Goal: Task Accomplishment & Management: Manage account settings

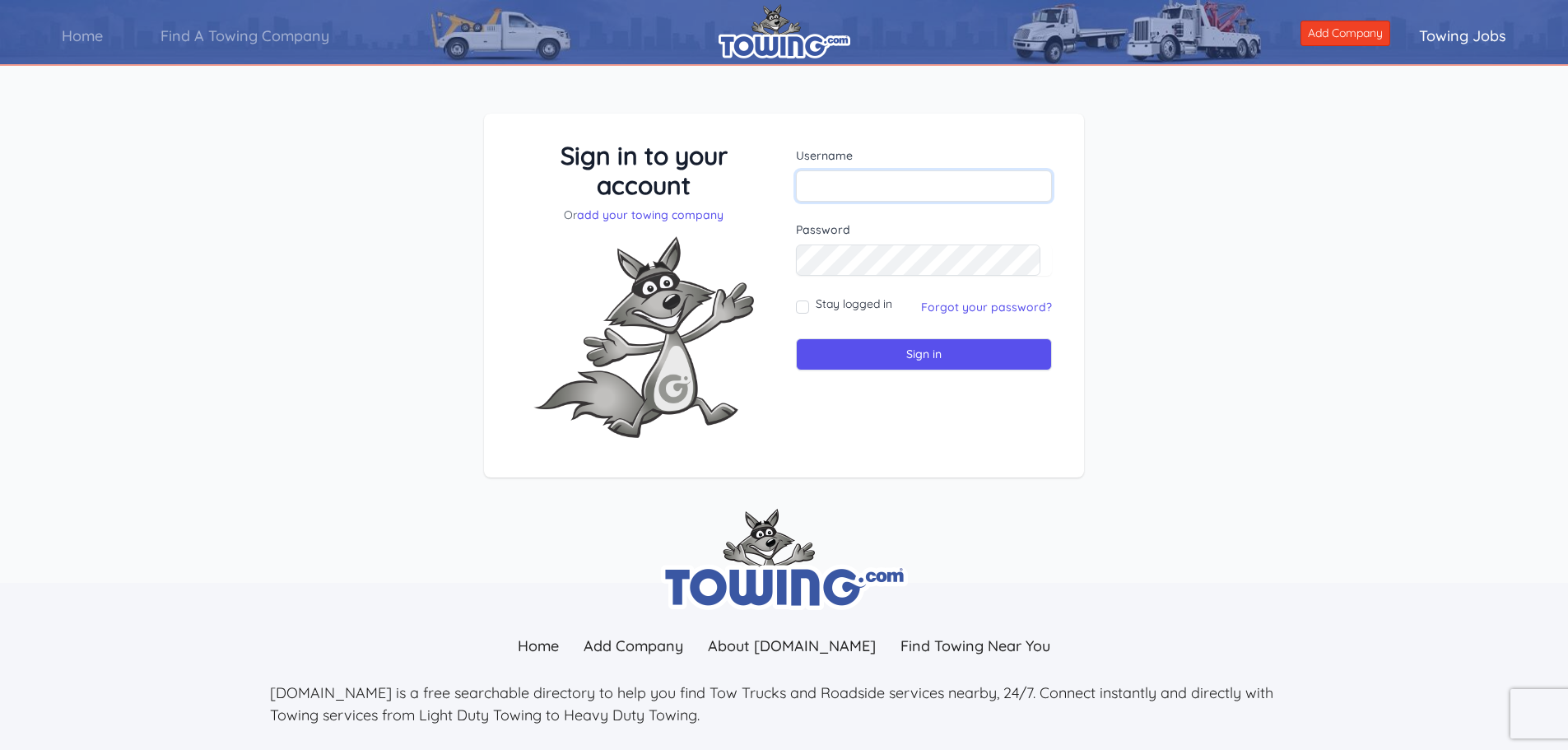
click at [837, 190] on input "text" at bounding box center [923, 185] width 256 height 31
click at [831, 180] on input "text" at bounding box center [923, 185] width 256 height 31
click at [715, 217] on link "add your towing company" at bounding box center [650, 215] width 146 height 15
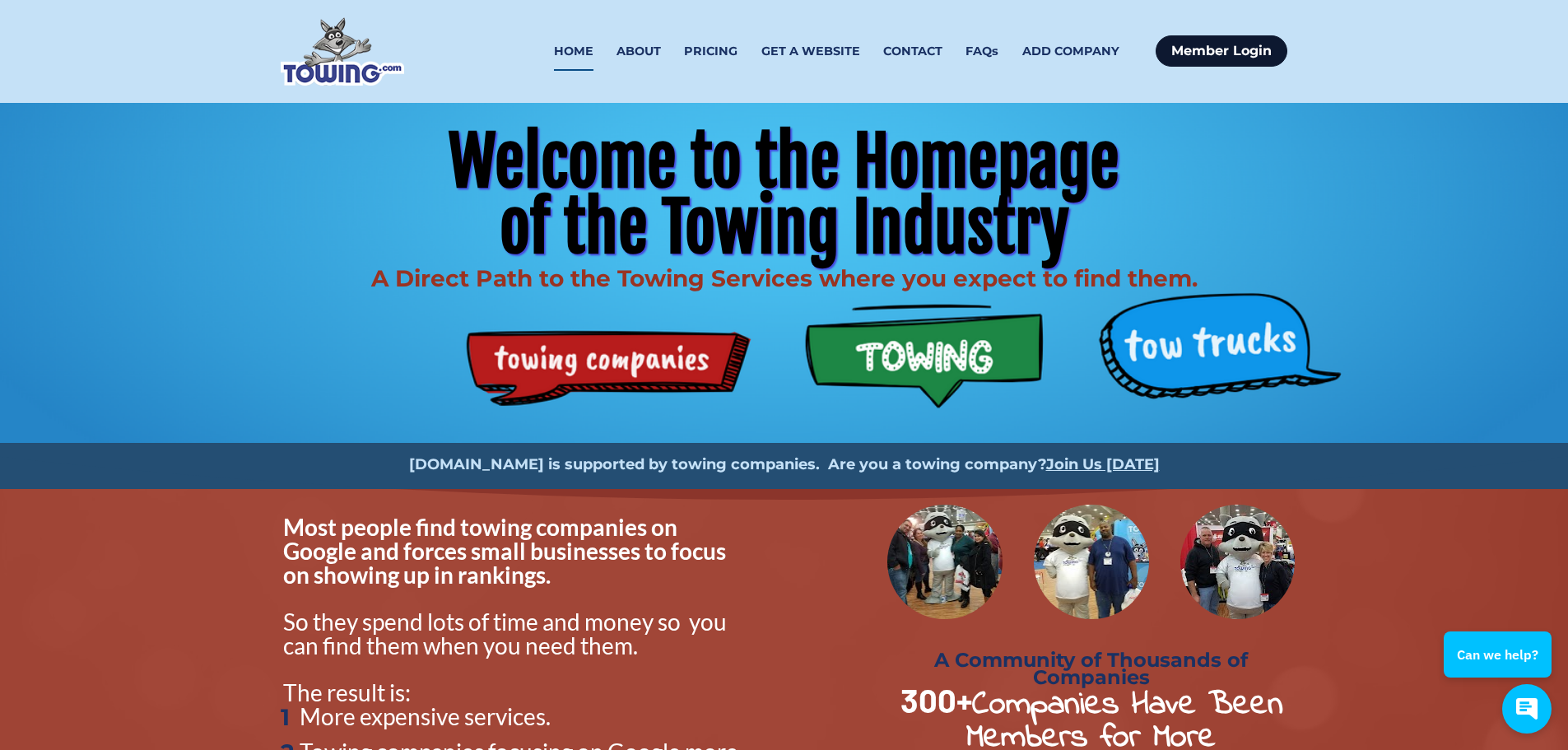
click at [1244, 47] on link "Member Login" at bounding box center [1222, 50] width 132 height 31
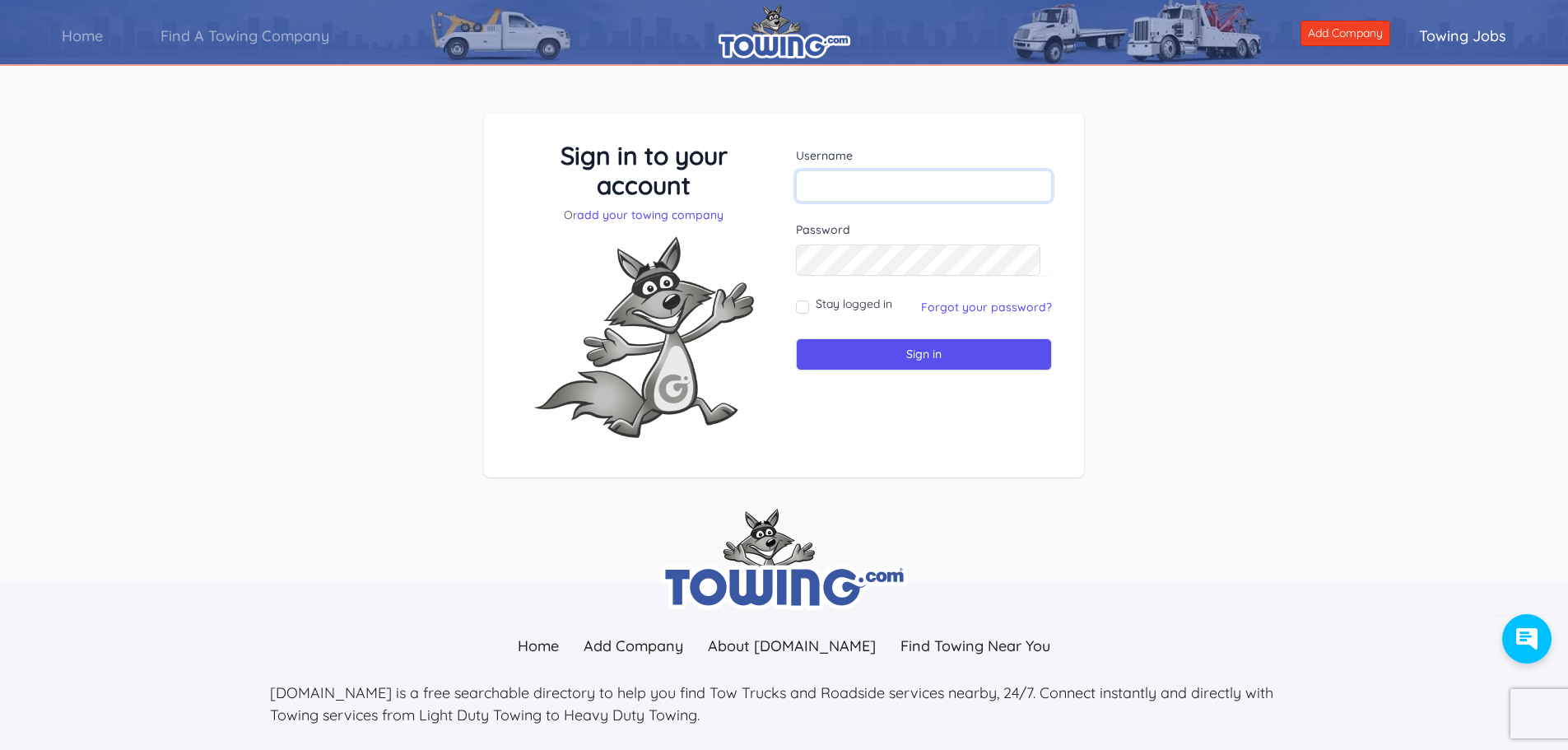
click at [841, 189] on input "text" at bounding box center [923, 185] width 256 height 31
type input "dispatch@bjscompanies.com"
click at [796, 338] on input "Sign in" at bounding box center [923, 354] width 256 height 32
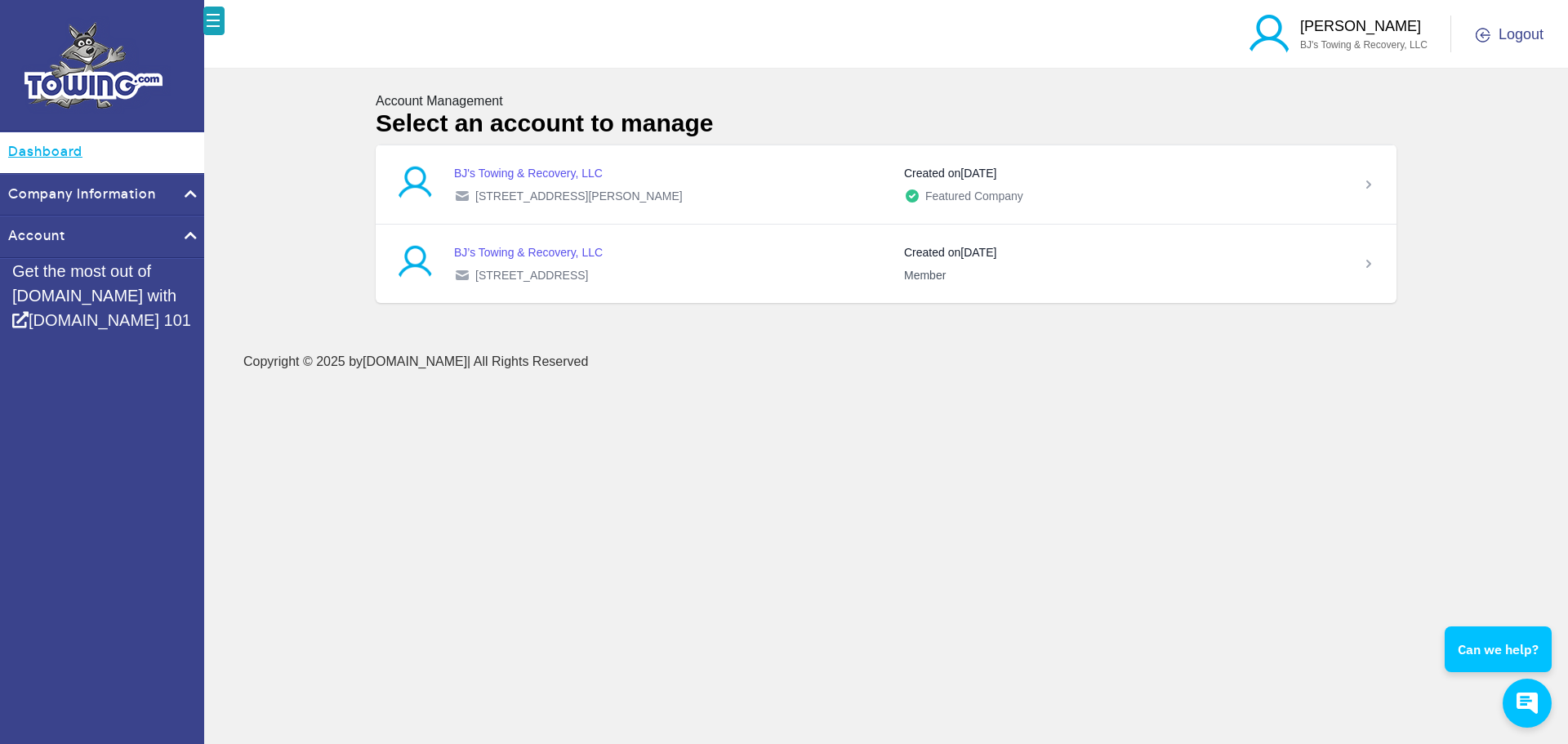
click at [46, 144] on link "Dashboard" at bounding box center [102, 152] width 204 height 41
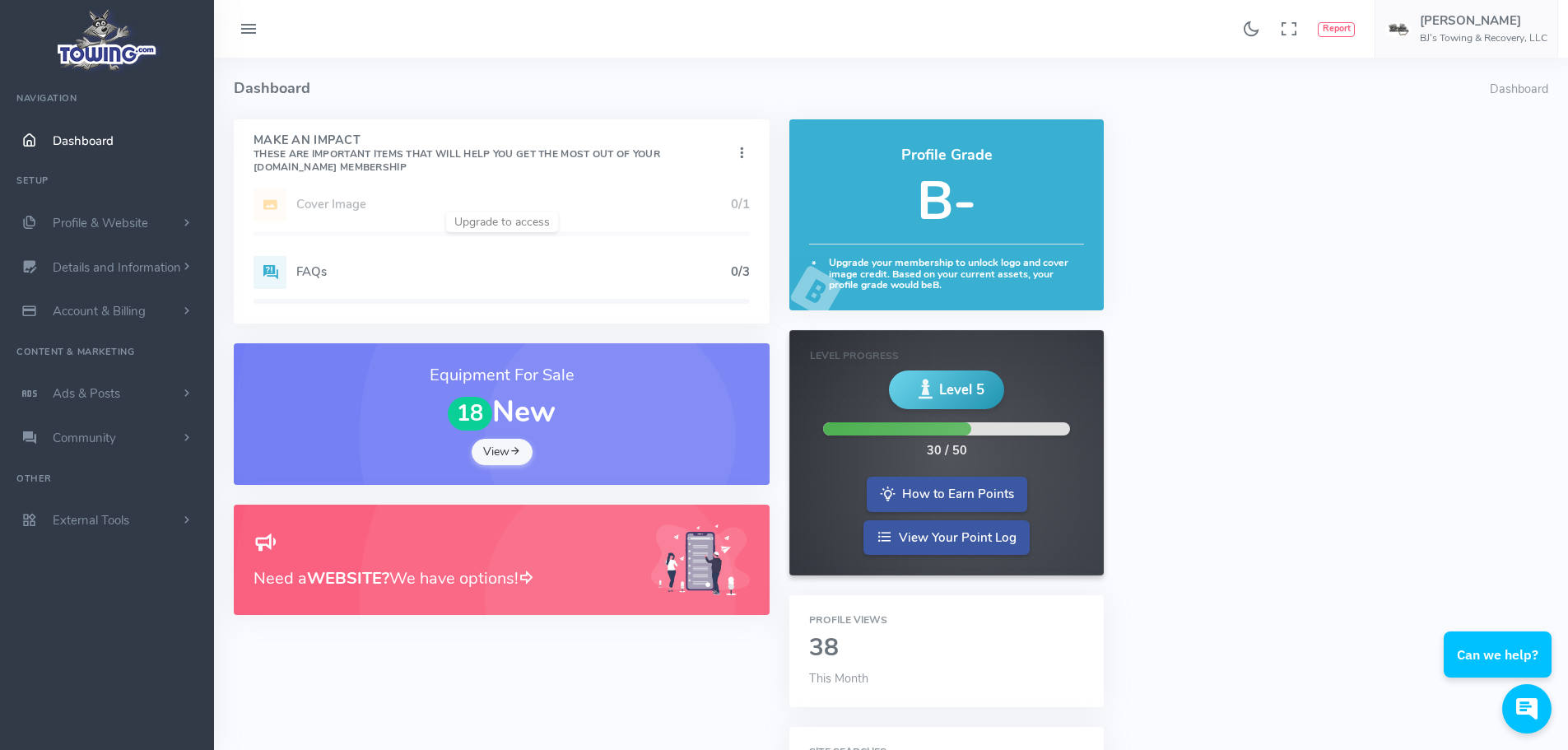
click at [498, 448] on link "View" at bounding box center [502, 452] width 61 height 27
click at [99, 257] on link "Details and Information" at bounding box center [107, 267] width 214 height 44
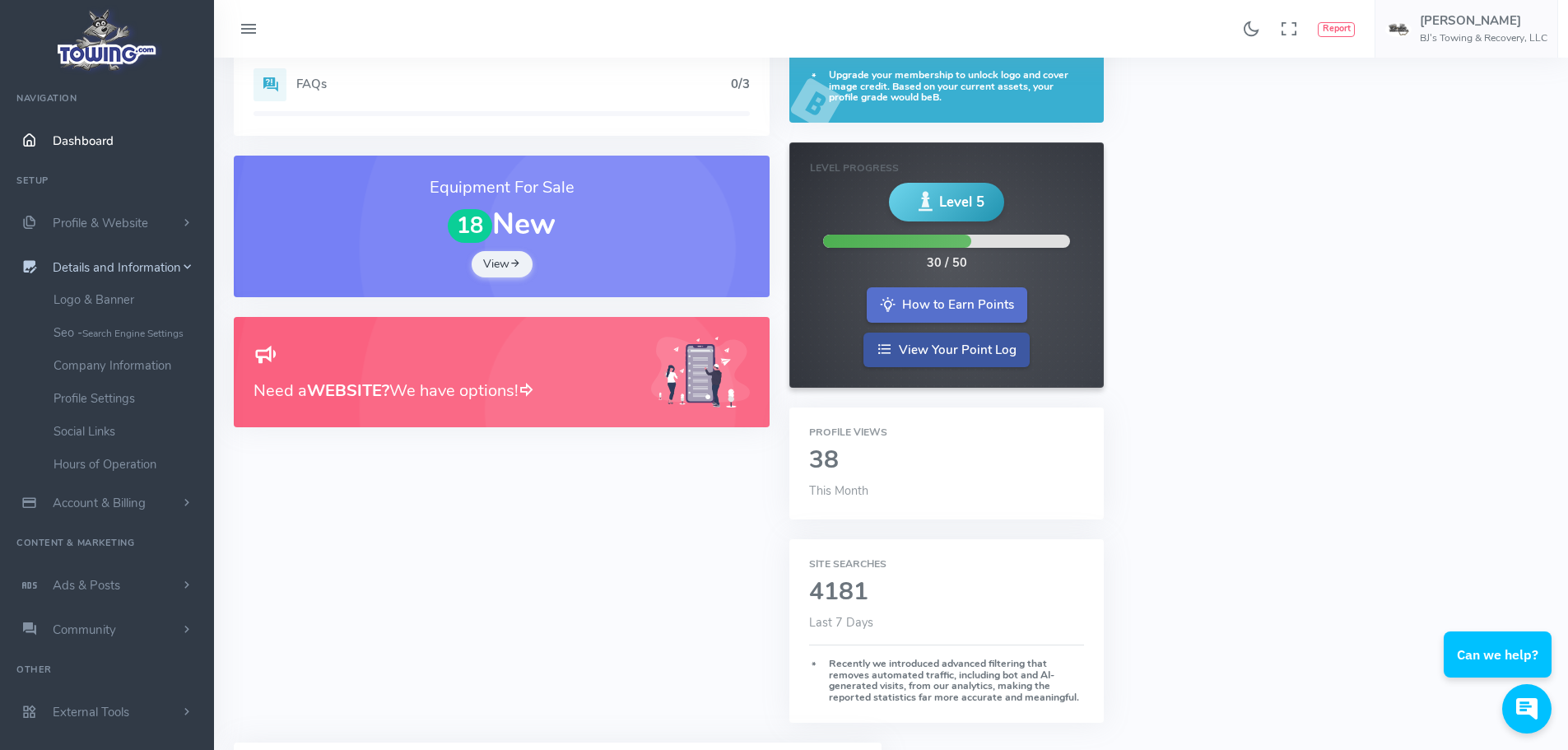
scroll to position [247, 0]
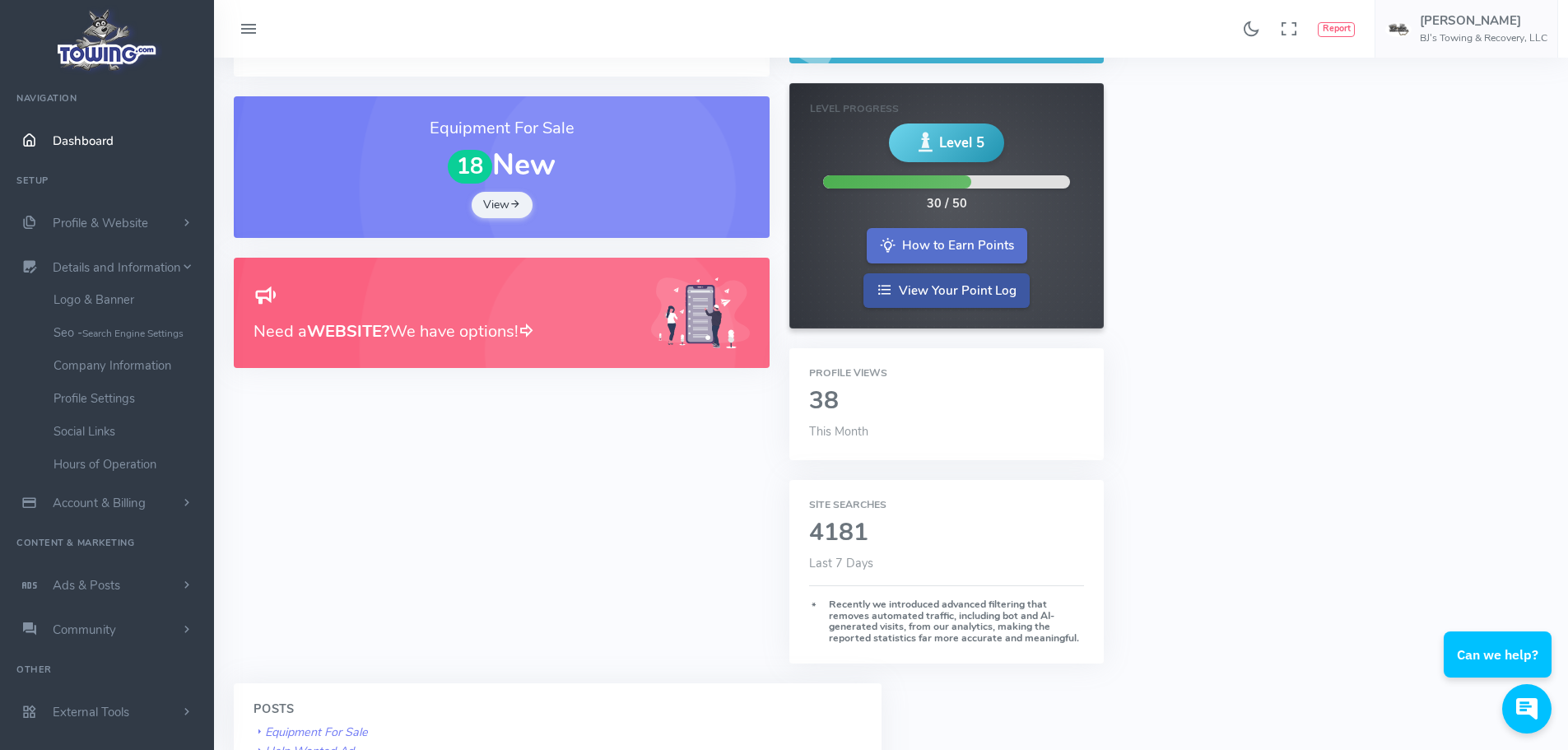
click at [963, 238] on link "How to Earn Points" at bounding box center [947, 246] width 160 height 35
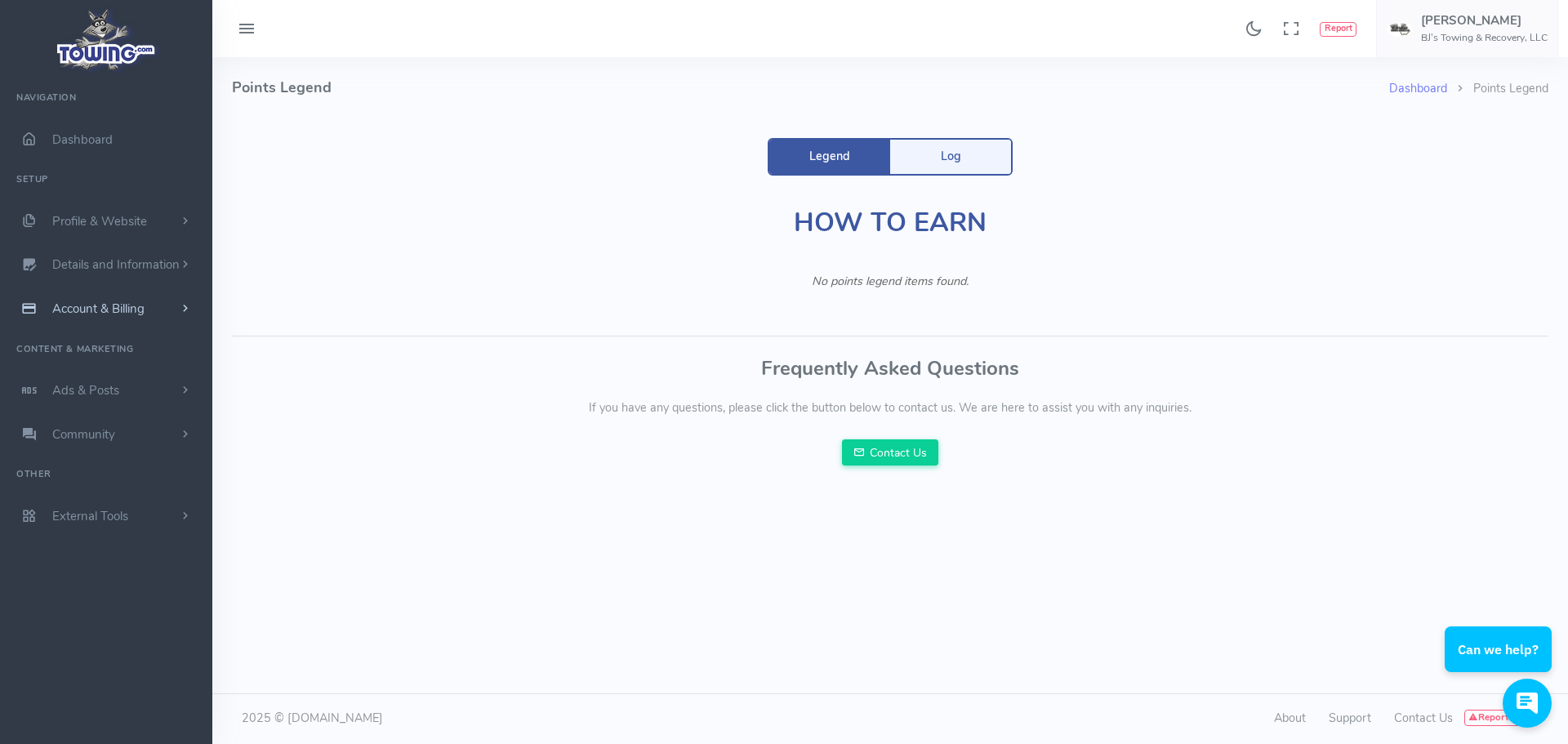
click at [109, 300] on link "Account & Billing" at bounding box center [106, 308] width 212 height 44
click at [84, 347] on link "Update Payment" at bounding box center [126, 340] width 171 height 32
